Goal: Task Accomplishment & Management: Manage account settings

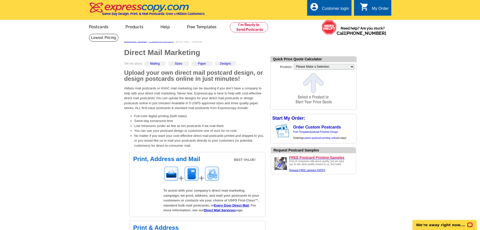
click at [338, 10] on div "Customer login" at bounding box center [335, 9] width 27 height 7
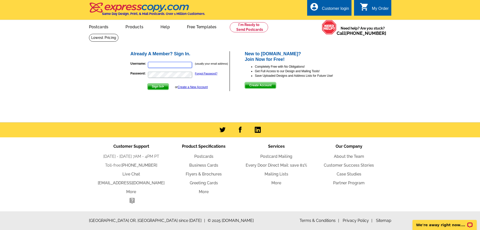
type input "pnowakowski@bragannarbor.com"
click at [158, 87] on span "Sign In" at bounding box center [158, 86] width 21 height 6
